Goal: Information Seeking & Learning: Learn about a topic

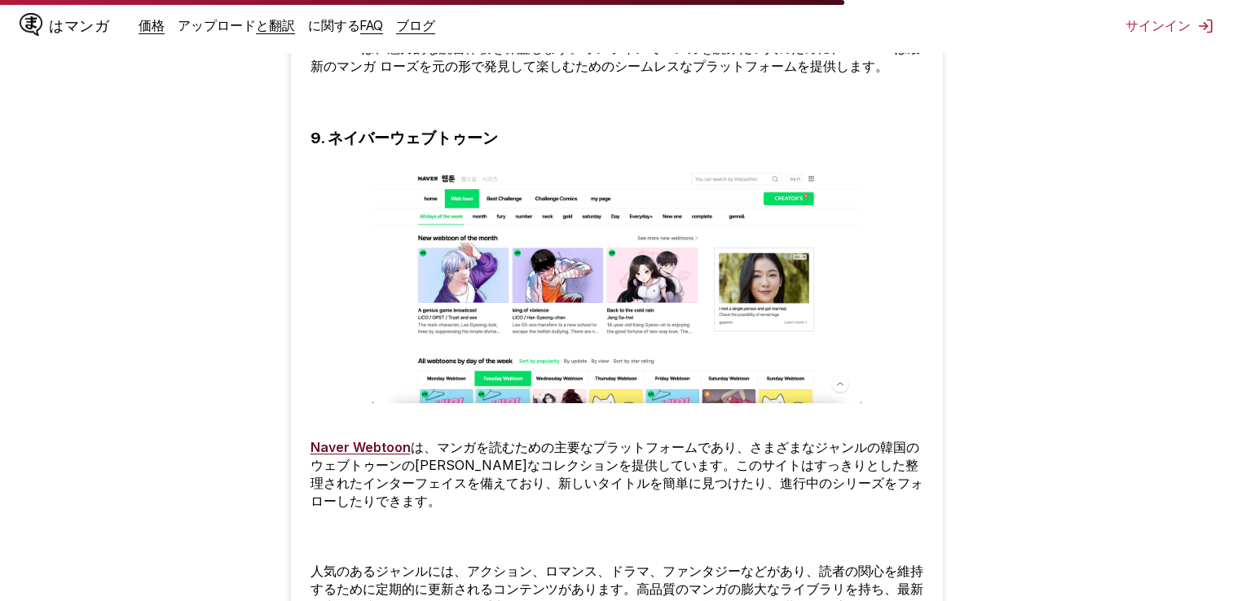
scroll to position [5025, 0]
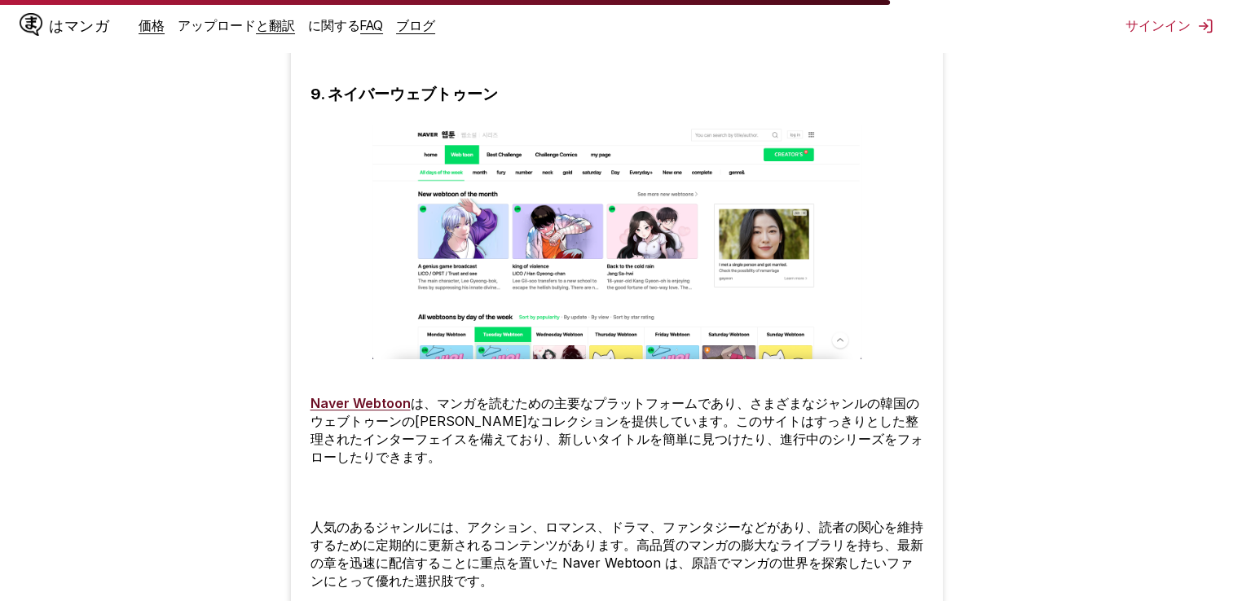
click at [543, 328] on img at bounding box center [616, 242] width 489 height 235
click at [561, 271] on img at bounding box center [616, 242] width 489 height 235
click at [364, 412] on link "Naver Webtoon" at bounding box center [360, 403] width 100 height 16
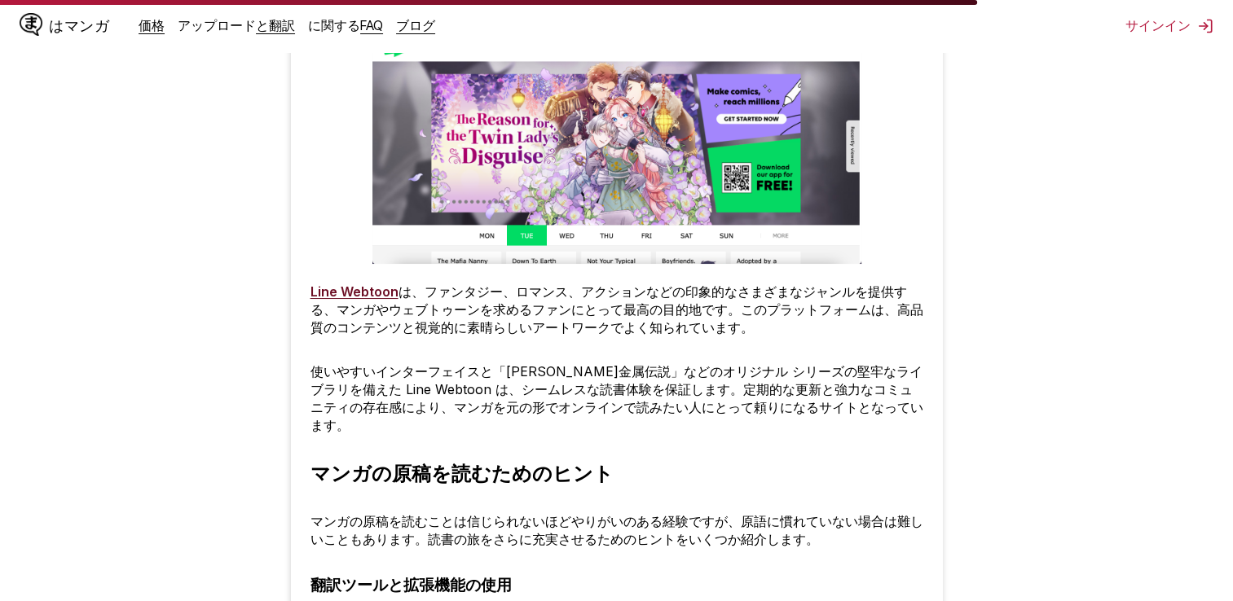
scroll to position [5705, 0]
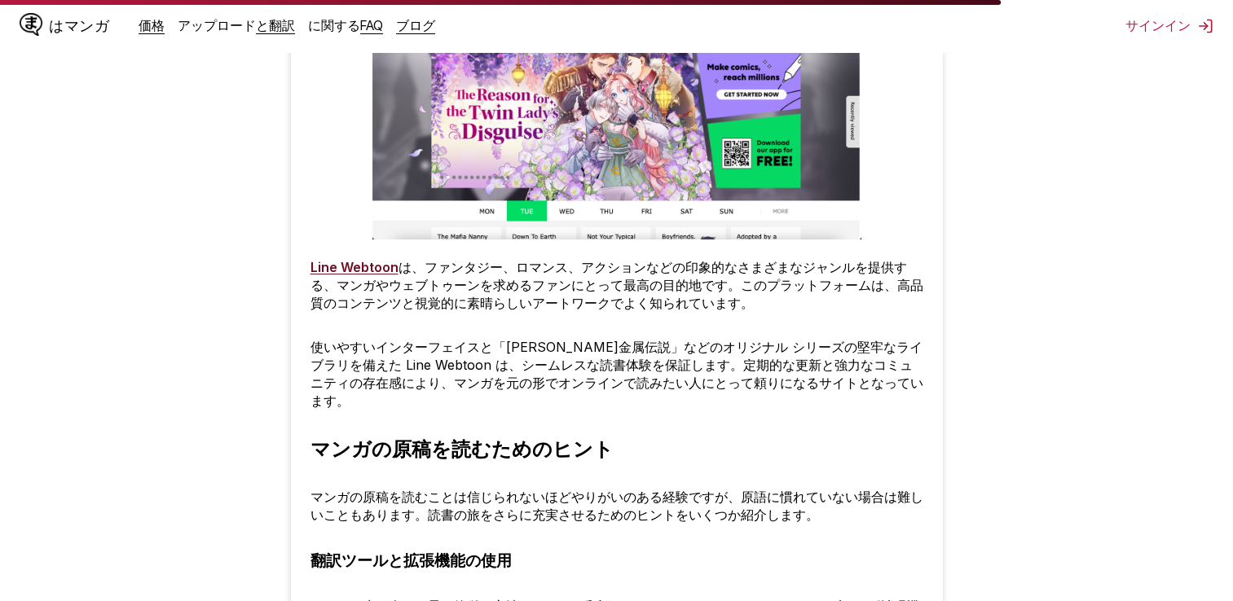
click at [378, 275] on link "Line Webtoon" at bounding box center [354, 267] width 88 height 16
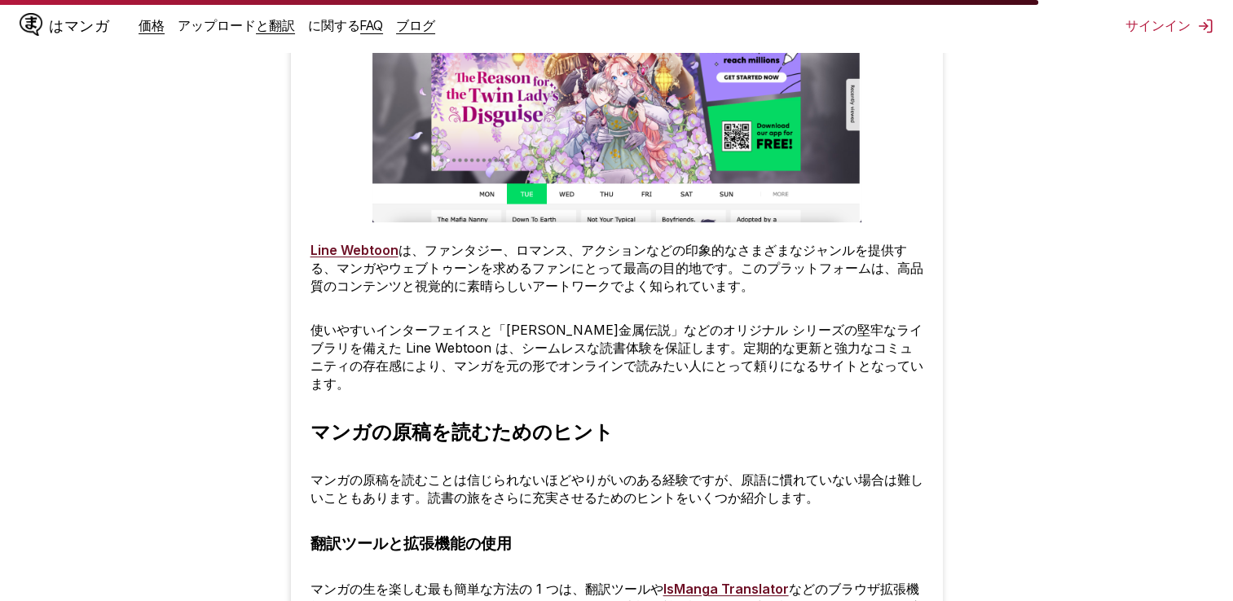
scroll to position [5840, 0]
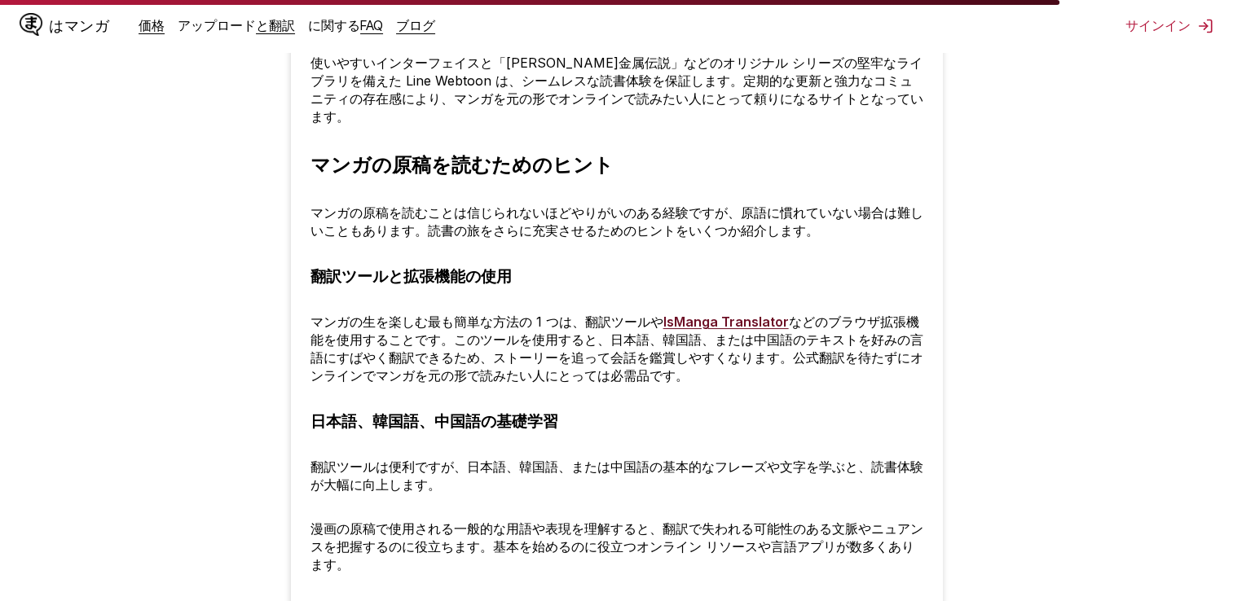
click at [707, 314] on link "IsManga Translator" at bounding box center [726, 322] width 126 height 16
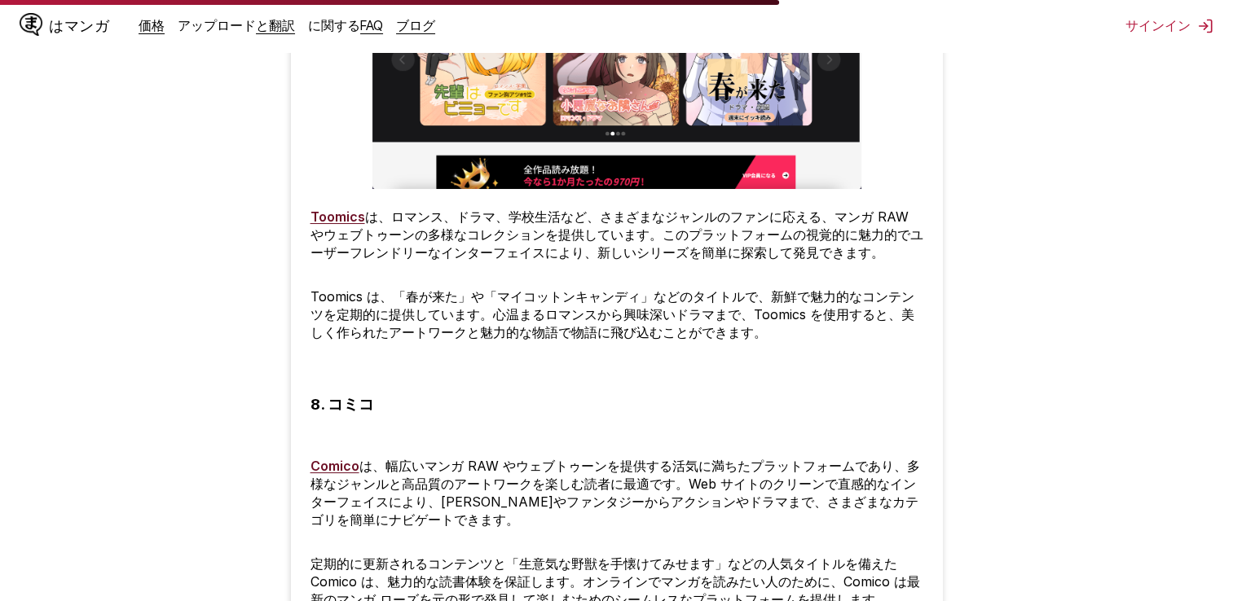
scroll to position [4346, 0]
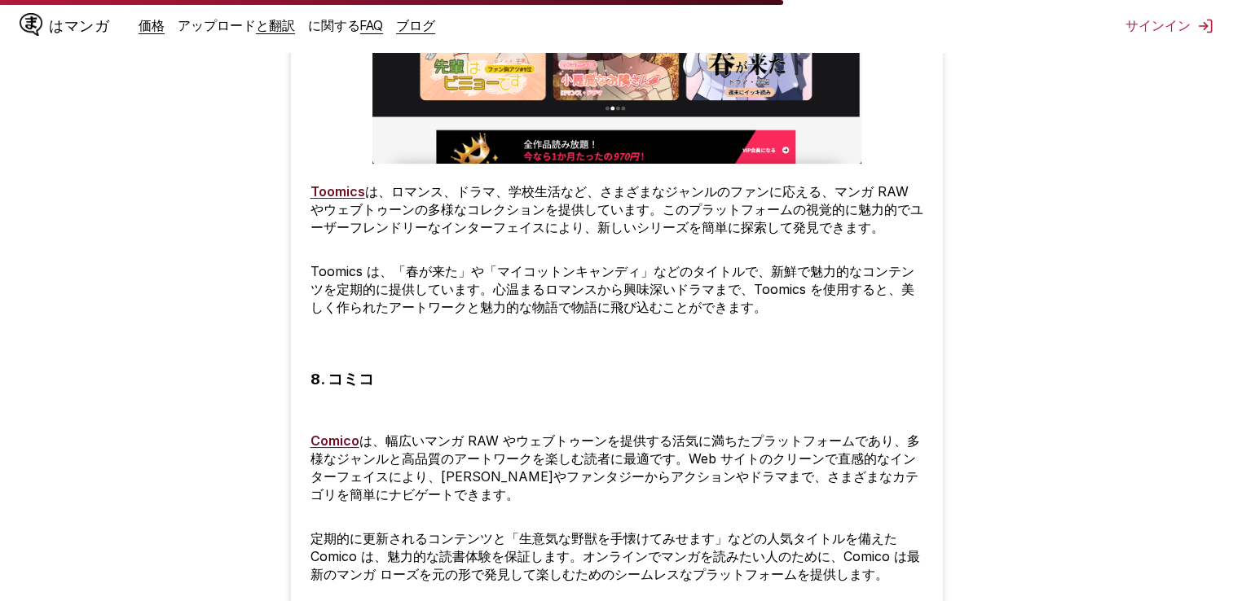
click at [313, 433] on link "Comico" at bounding box center [334, 441] width 49 height 16
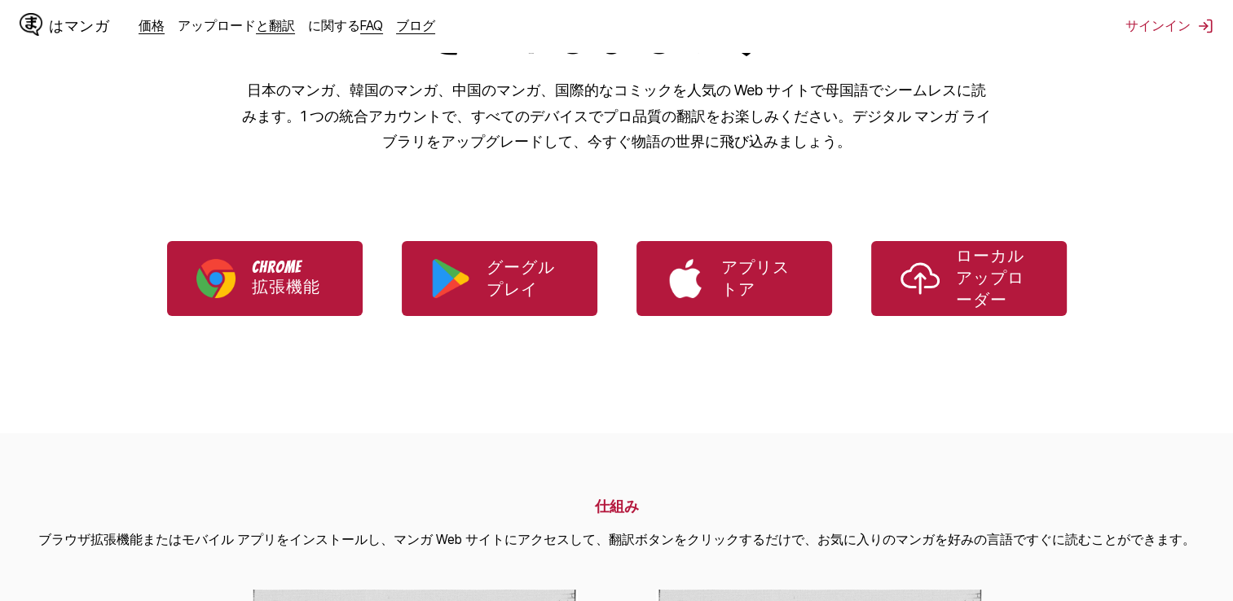
scroll to position [271, 0]
